Goal: Communication & Community: Answer question/provide support

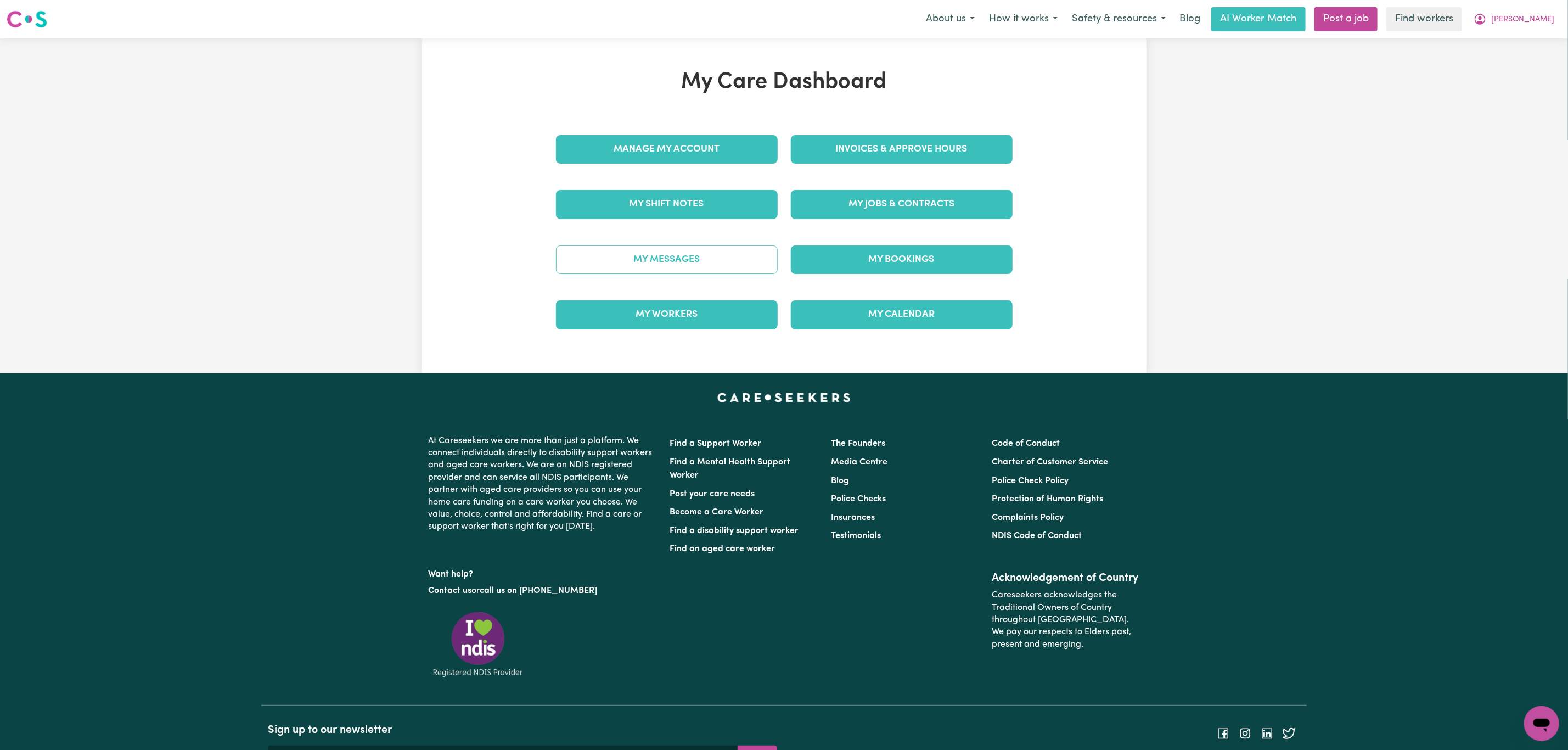
click at [713, 264] on link "My Messages" at bounding box center [667, 259] width 222 height 29
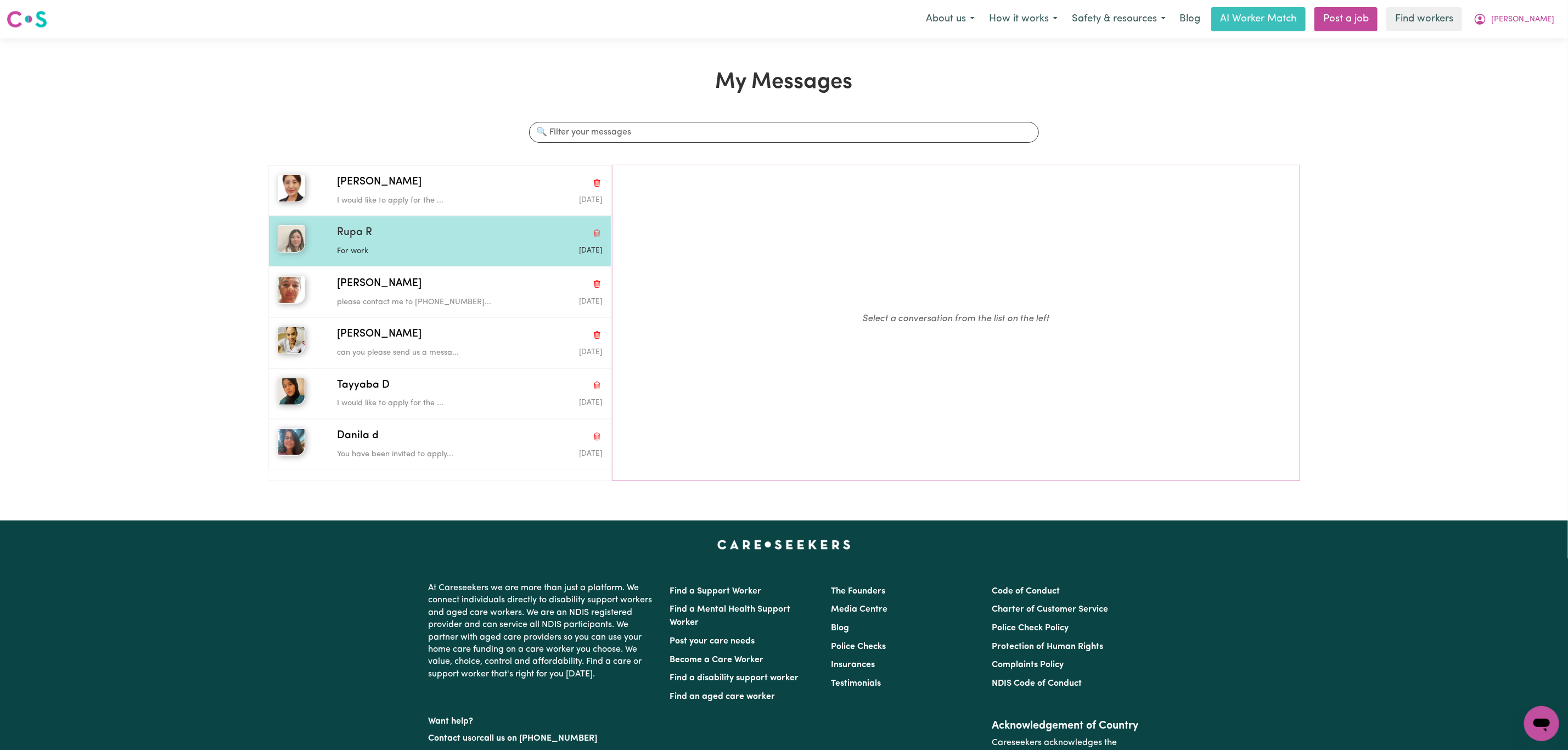
click at [469, 222] on div "Rupa R For work [DATE]" at bounding box center [440, 240] width 343 height 51
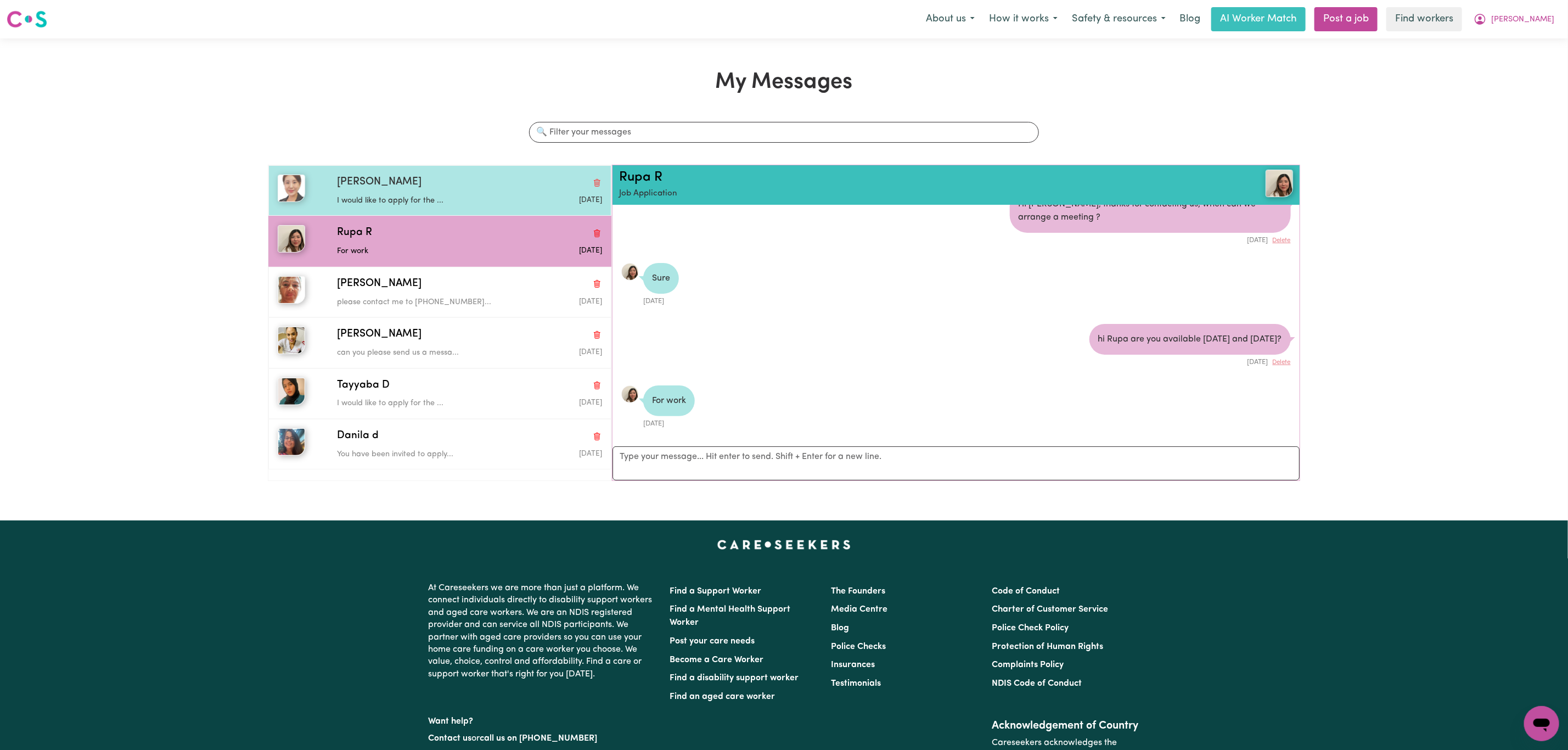
click at [473, 181] on div "[PERSON_NAME]" at bounding box center [469, 183] width 265 height 16
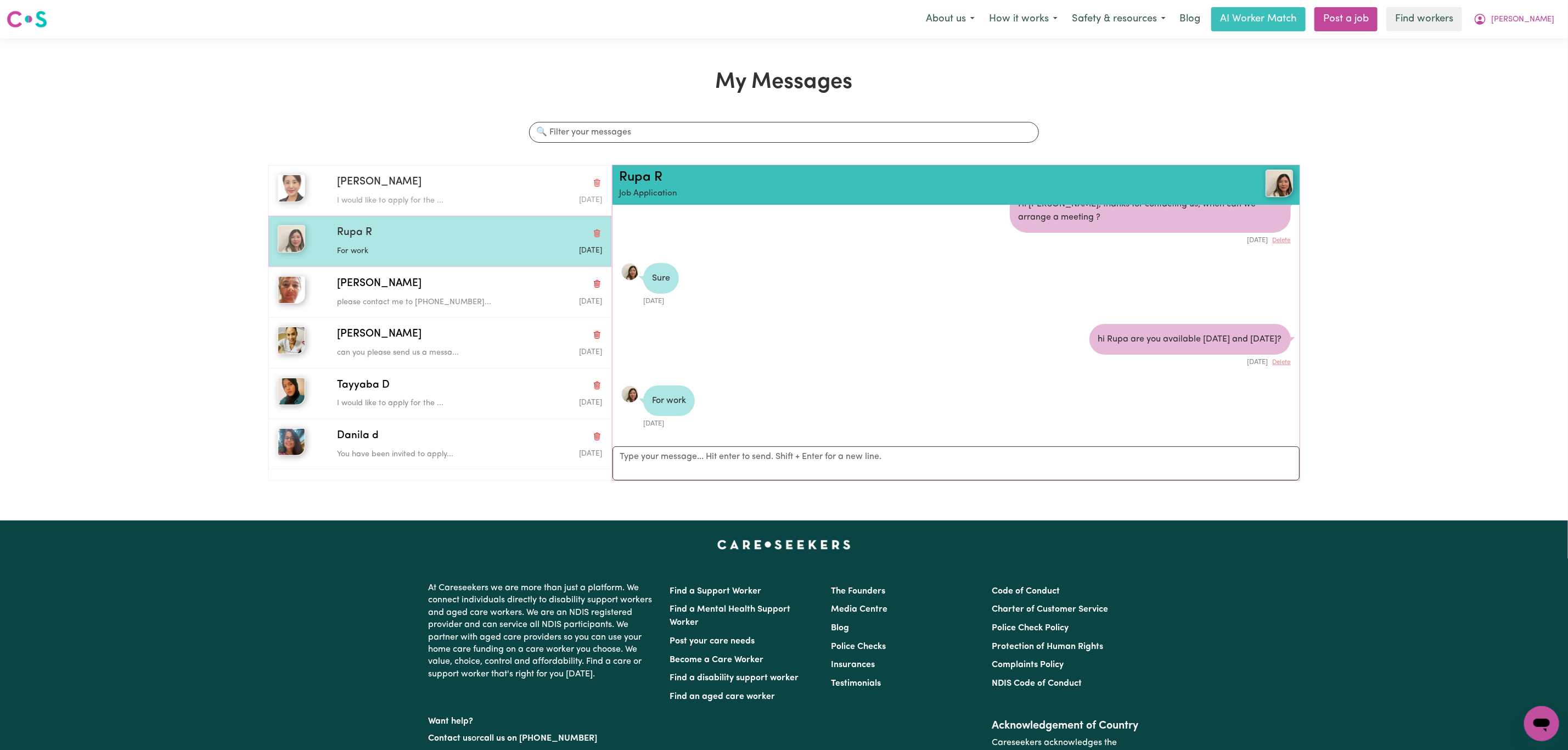
scroll to position [65, 0]
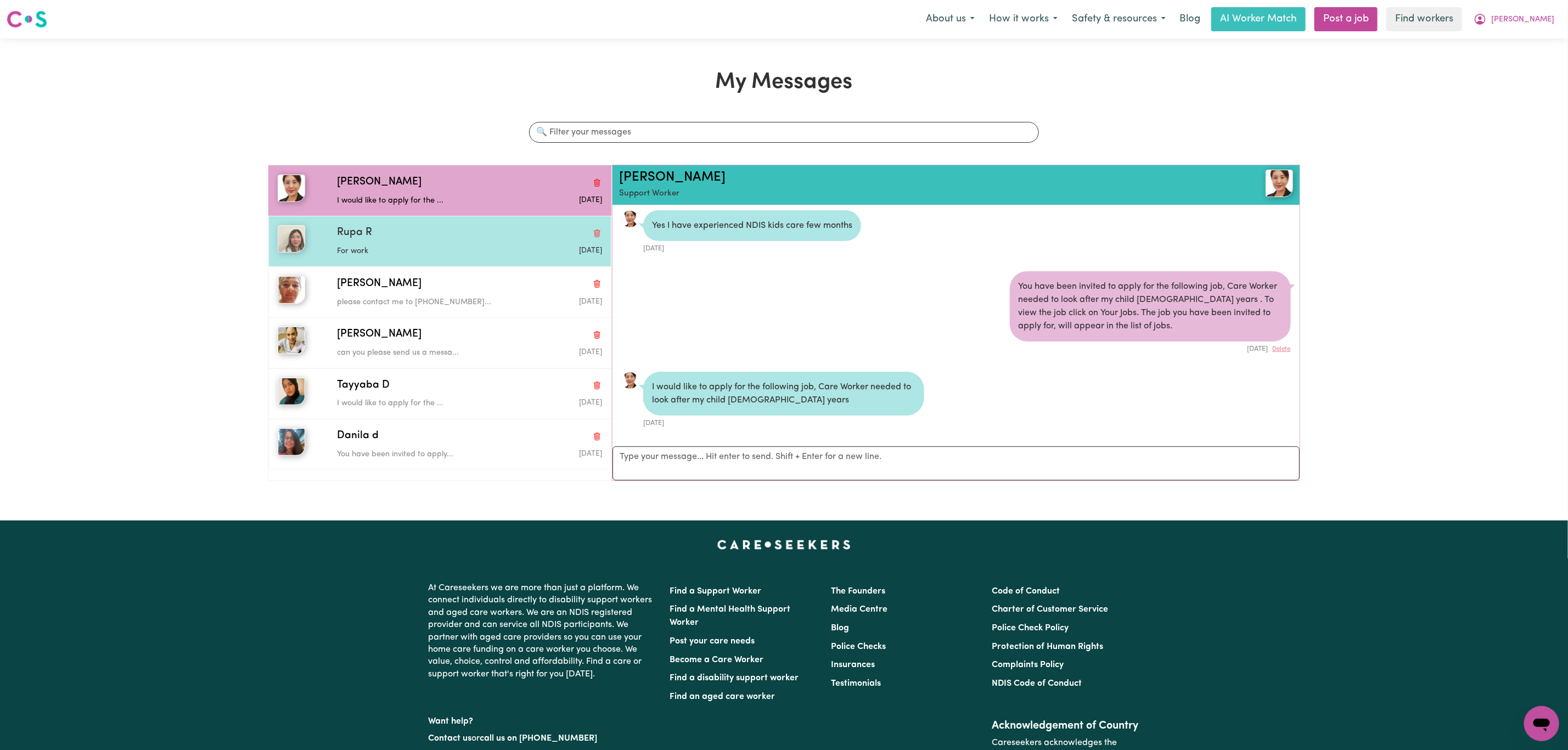
click at [481, 245] on div "For work" at bounding box center [425, 249] width 177 height 16
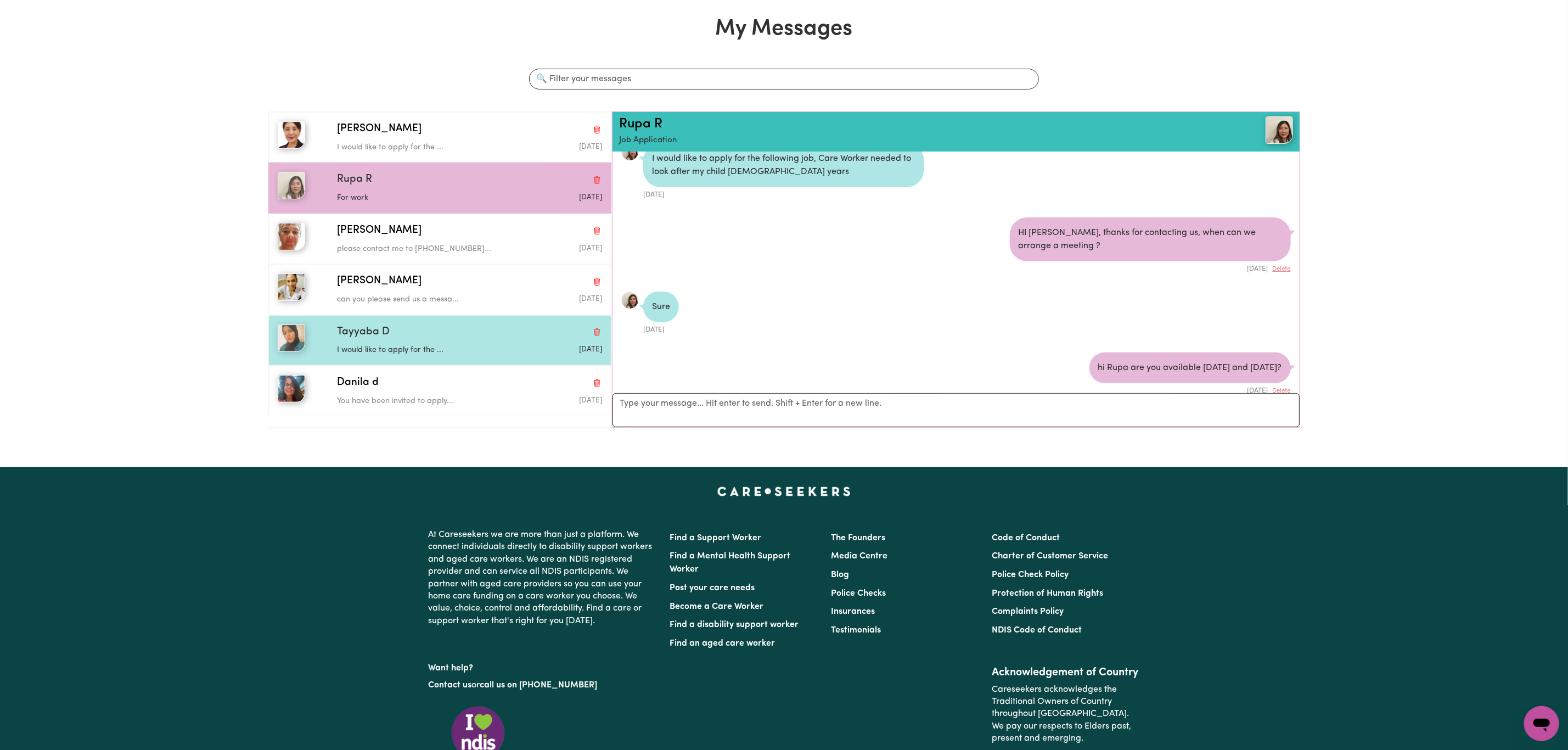
scroll to position [82, 0]
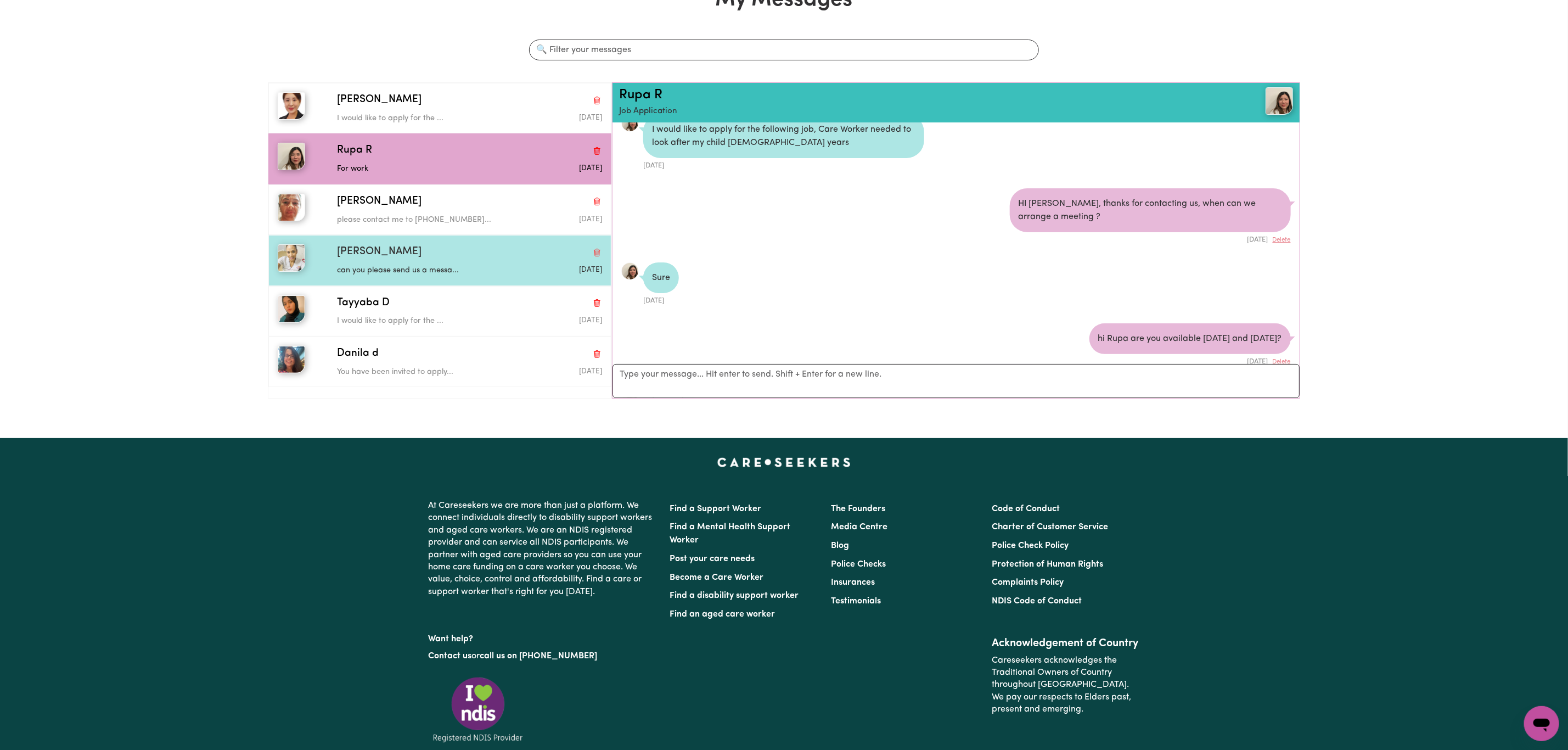
click at [433, 285] on div "[PERSON_NAME] can you please send us a messa... [DATE]" at bounding box center [440, 260] width 343 height 51
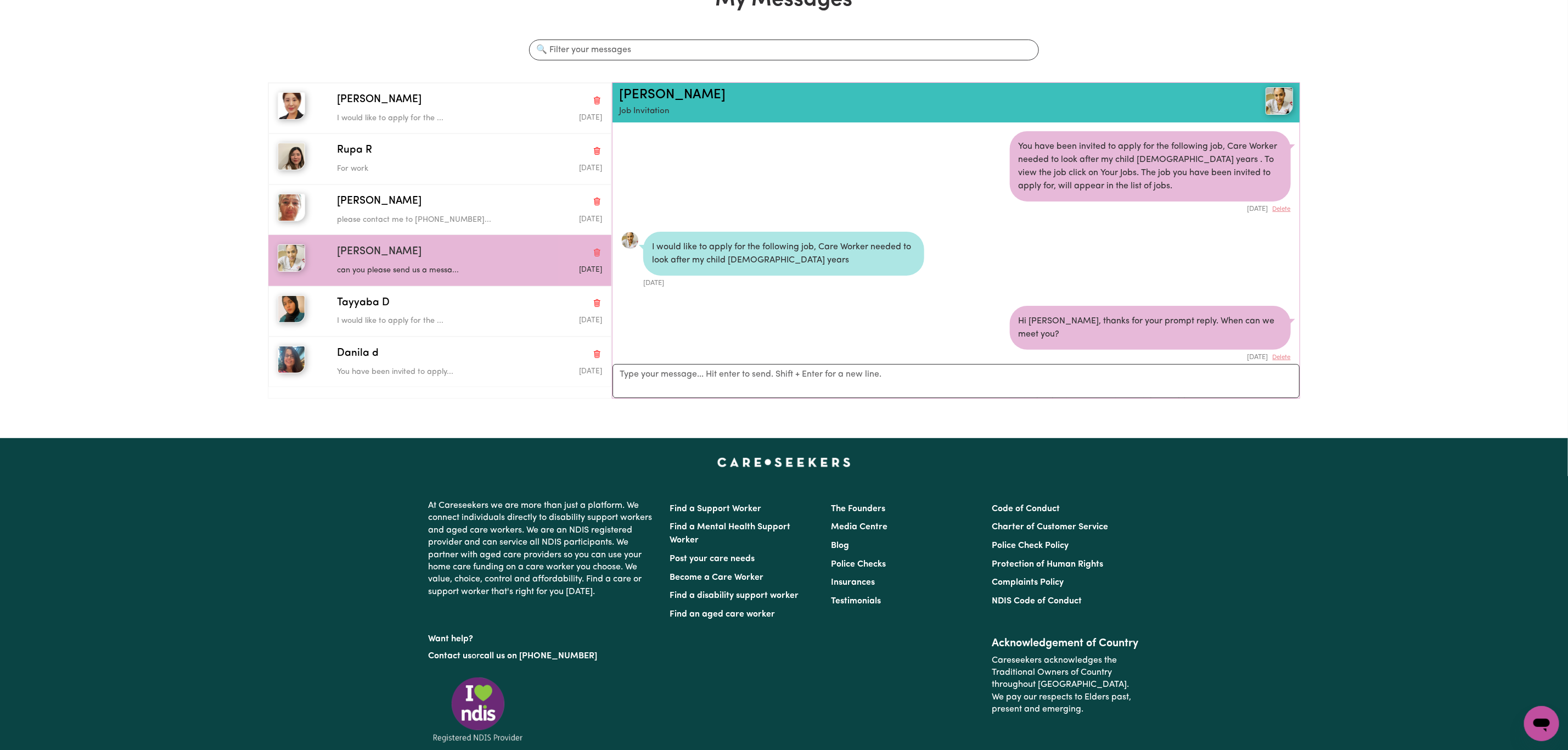
scroll to position [0, 0]
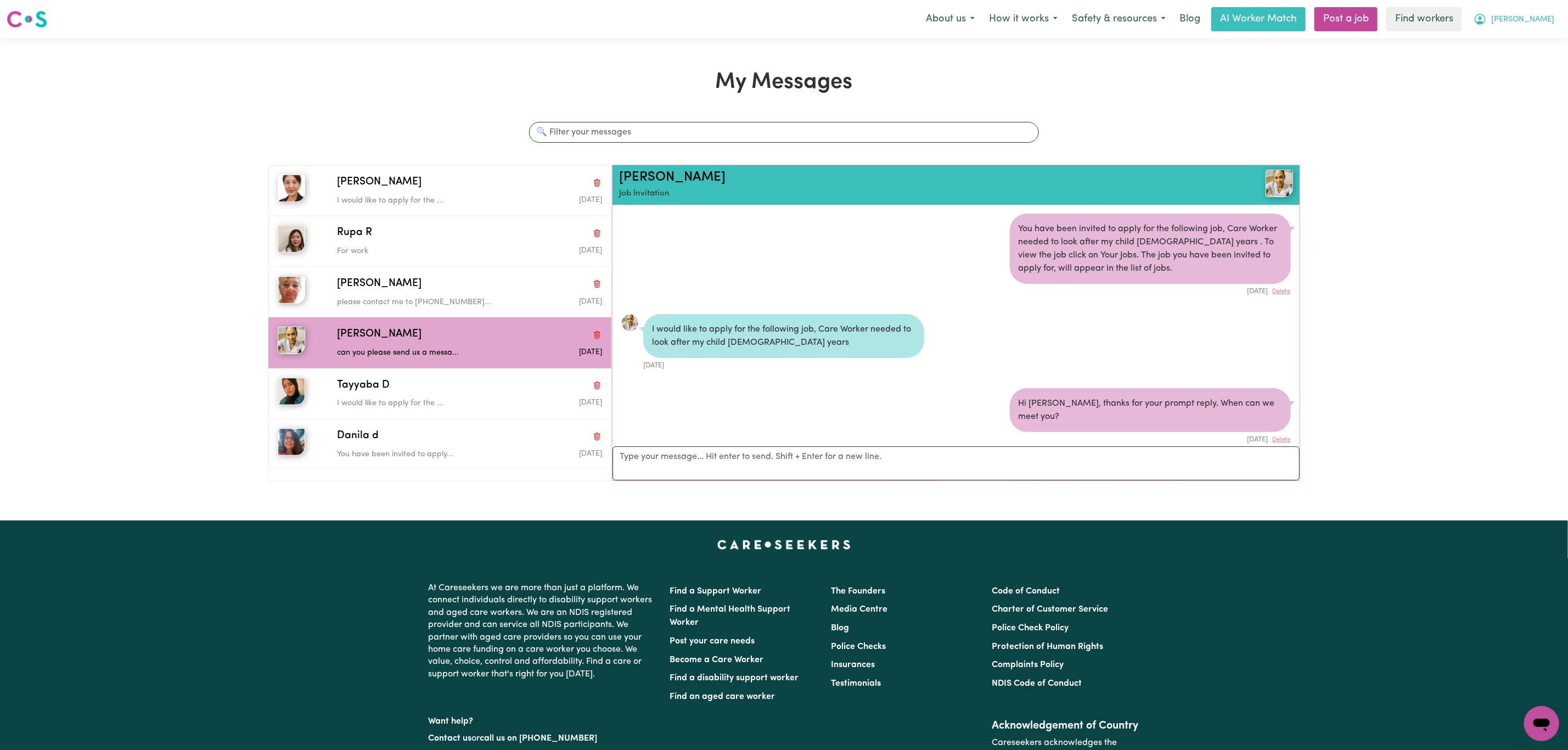
click at [1525, 19] on button "[PERSON_NAME]" at bounding box center [1514, 19] width 95 height 23
click at [1521, 47] on link "My Dashboard" at bounding box center [1517, 43] width 86 height 21
